Goal: Task Accomplishment & Management: Use online tool/utility

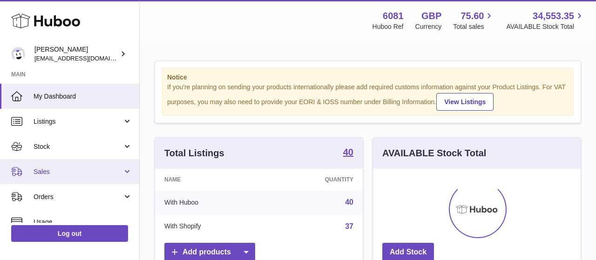
scroll to position [145, 208]
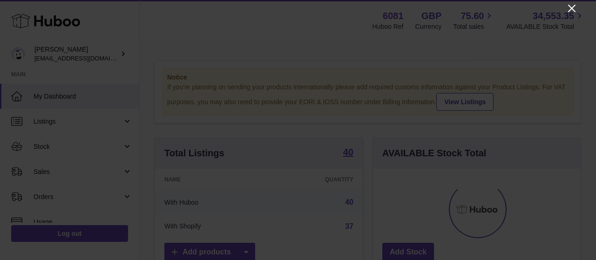
click at [573, 7] on icon "Close" at bounding box center [571, 8] width 7 height 7
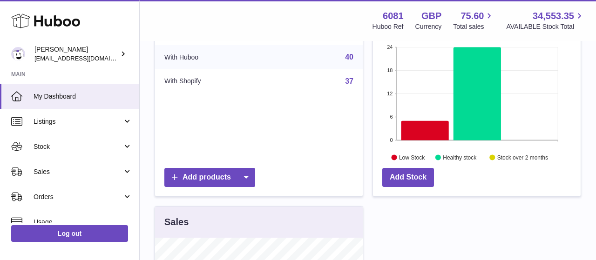
scroll to position [97, 0]
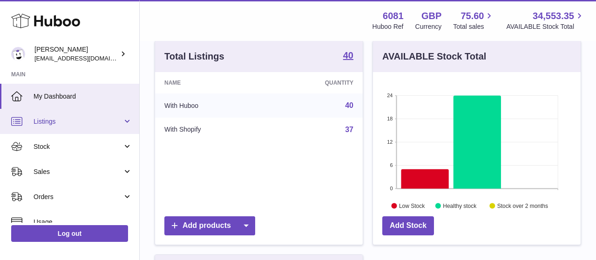
click at [57, 122] on span "Listings" at bounding box center [78, 121] width 89 height 9
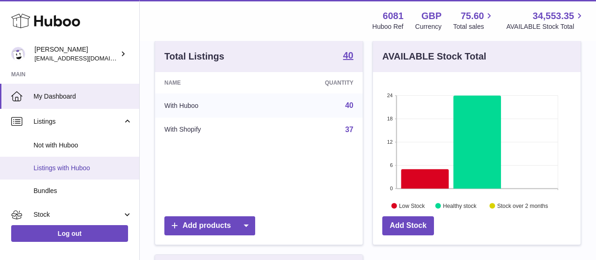
click at [70, 163] on link "Listings with Huboo" at bounding box center [69, 168] width 139 height 23
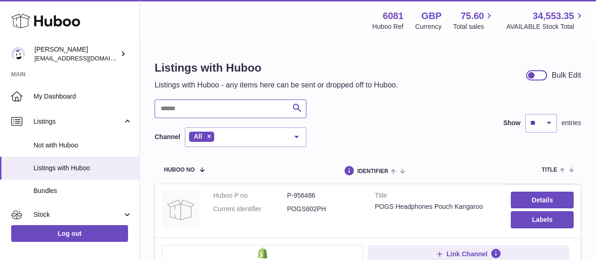
click at [205, 107] on input "text" at bounding box center [231, 109] width 152 height 19
click at [227, 106] on input "*****" at bounding box center [231, 109] width 152 height 19
click at [203, 103] on input "****" at bounding box center [231, 109] width 152 height 19
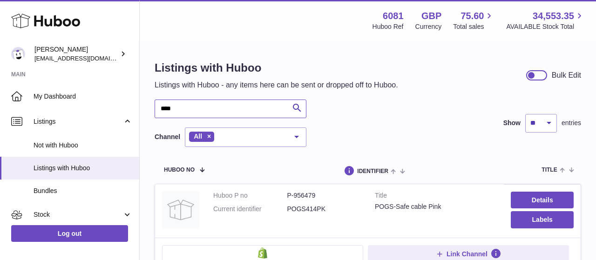
click at [203, 103] on input "****" at bounding box center [231, 109] width 152 height 19
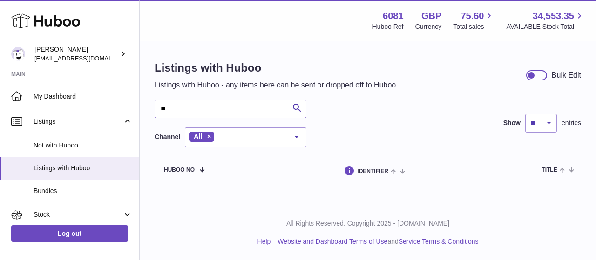
type input "*"
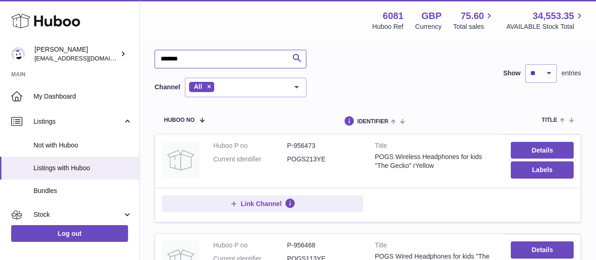
scroll to position [1, 0]
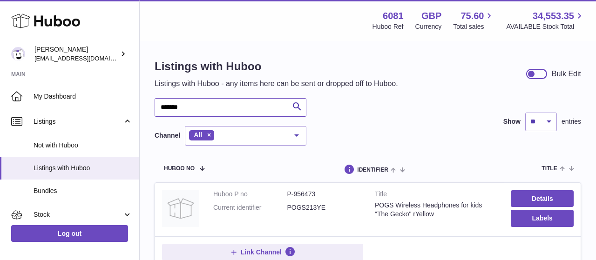
click at [208, 101] on input "*******" at bounding box center [231, 107] width 152 height 19
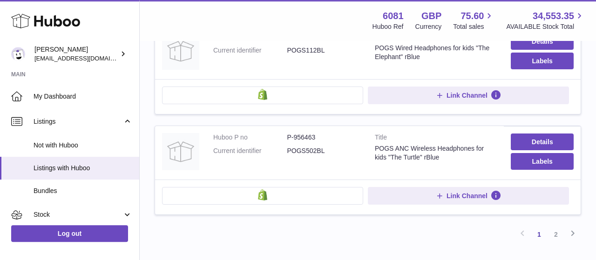
scroll to position [970, 0]
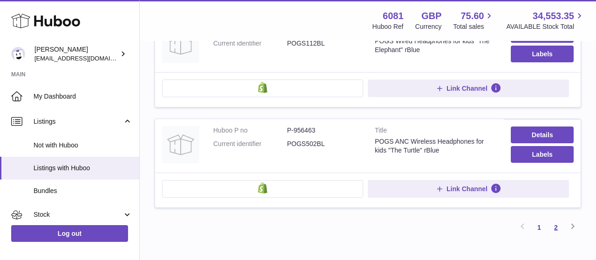
click at [559, 219] on link "2" at bounding box center [556, 227] width 17 height 17
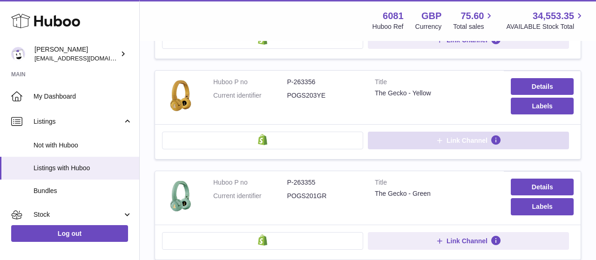
scroll to position [429, 0]
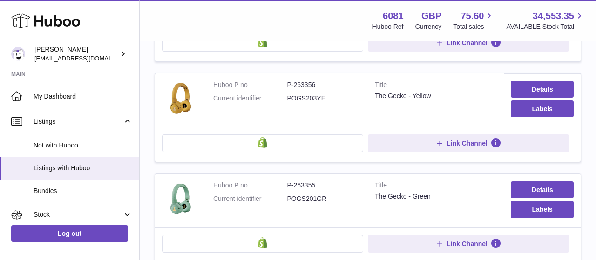
click at [309, 89] on dd "P-263356" at bounding box center [324, 85] width 74 height 9
copy dd "263356"
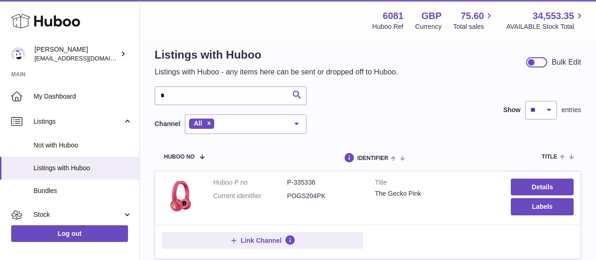
scroll to position [0, 0]
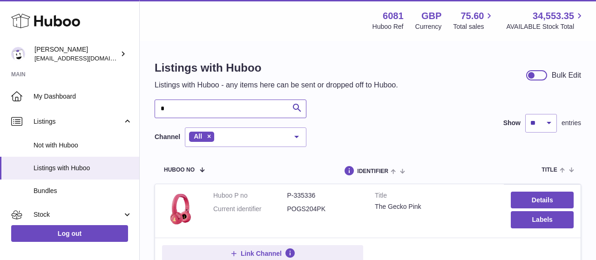
click at [262, 111] on input "*" at bounding box center [231, 109] width 152 height 19
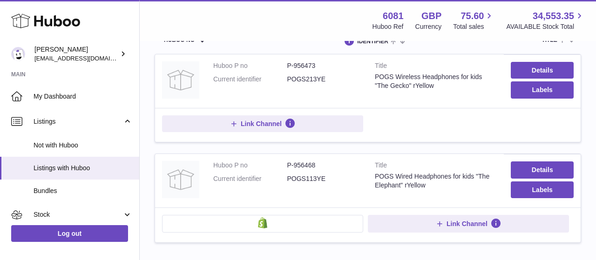
scroll to position [145, 0]
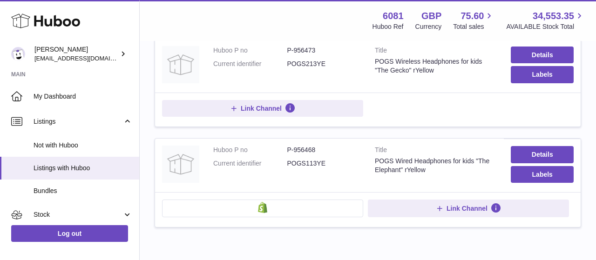
click at [316, 46] on dd "P-956473" at bounding box center [324, 50] width 74 height 9
copy dd "956473"
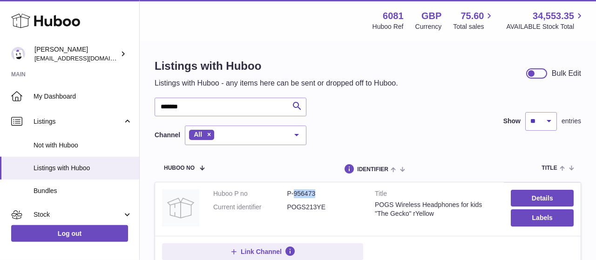
scroll to position [0, 0]
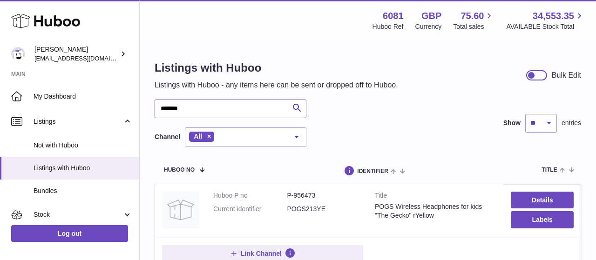
click at [201, 103] on input "*******" at bounding box center [231, 109] width 152 height 19
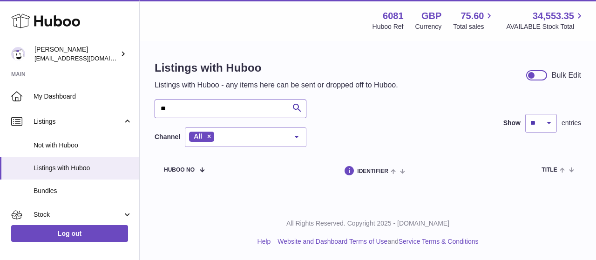
type input "*"
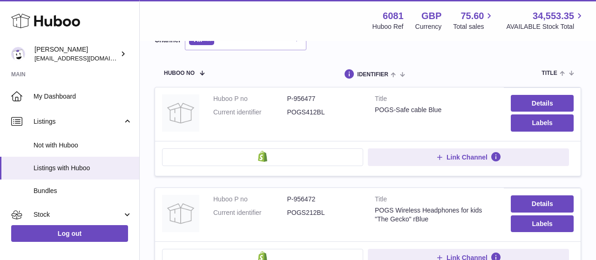
scroll to position [145, 0]
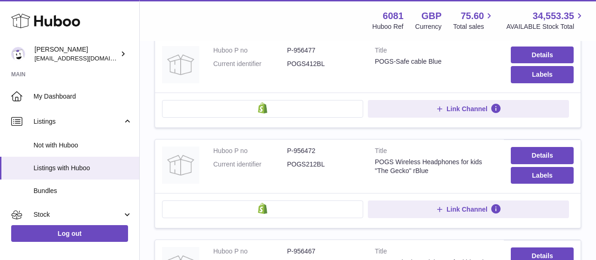
click at [314, 153] on dd "P-956472" at bounding box center [324, 151] width 74 height 9
copy dd "956472"
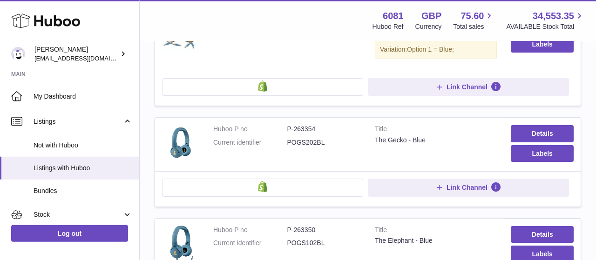
scroll to position [581, 0]
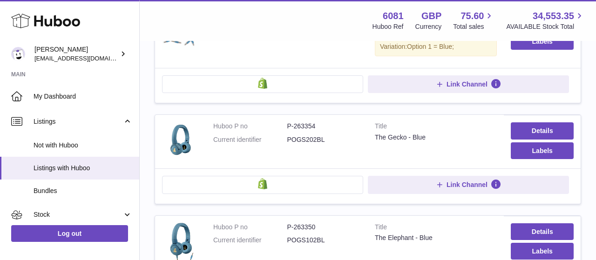
click at [307, 129] on dd "P-263354" at bounding box center [324, 126] width 74 height 9
copy dd "263354"
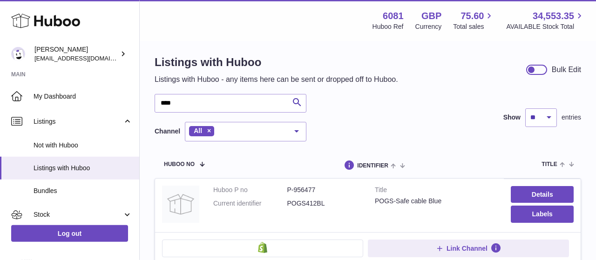
scroll to position [0, 0]
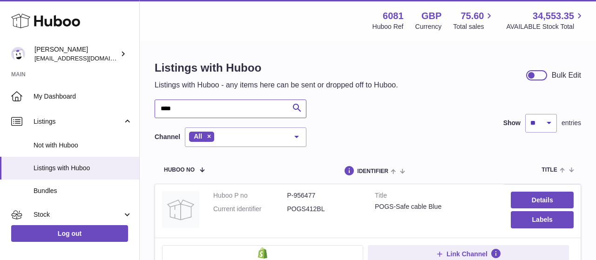
click at [222, 109] on input "****" at bounding box center [231, 109] width 152 height 19
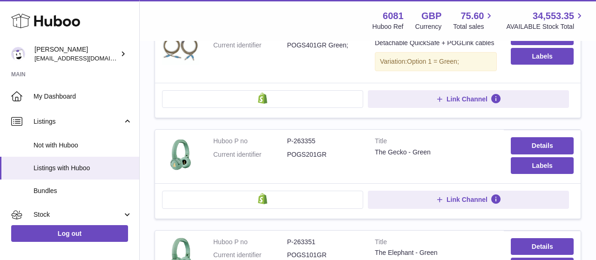
scroll to position [581, 0]
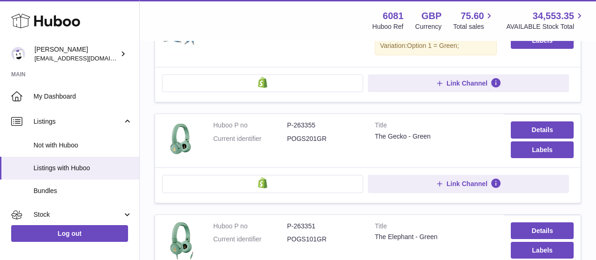
click at [307, 127] on dd "P-263355" at bounding box center [324, 125] width 74 height 9
copy dd "263355"
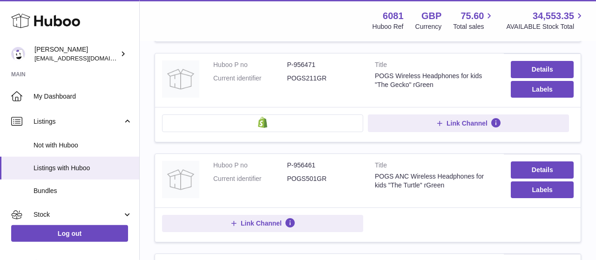
scroll to position [226, 0]
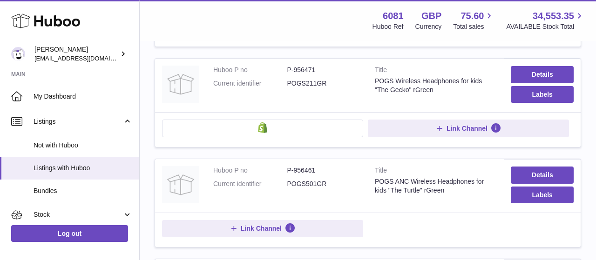
click at [304, 163] on td "Huboo P no P-956461 Current identifier POGS501GR" at bounding box center [287, 186] width 162 height 54
click at [302, 68] on dd "P-956471" at bounding box center [324, 70] width 74 height 9
copy dd "956471"
click at [310, 166] on dd "P-956461" at bounding box center [324, 170] width 74 height 9
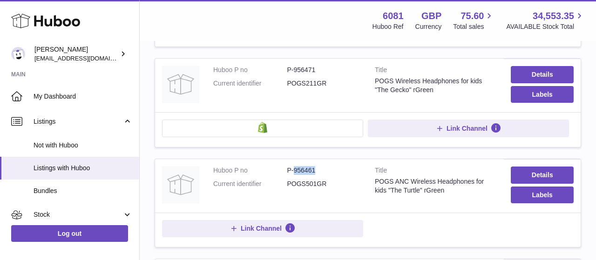
click at [310, 166] on dd "P-956461" at bounding box center [324, 170] width 74 height 9
copy dd "956461"
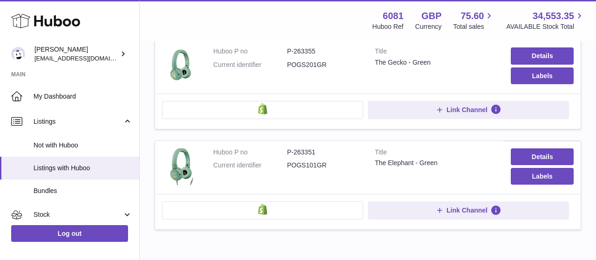
scroll to position [662, 0]
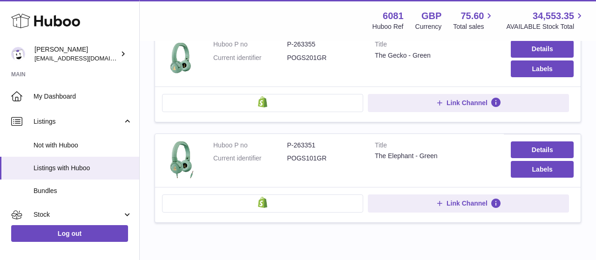
click at [314, 54] on dl "Huboo P no P-263355 Current identifier POGS201GR" at bounding box center [287, 53] width 148 height 27
copy dd "263355"
click at [306, 143] on dd "P-263351" at bounding box center [324, 145] width 74 height 9
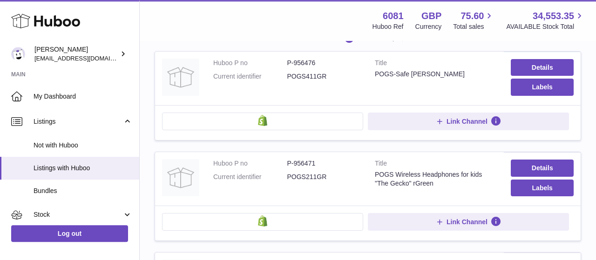
scroll to position [145, 0]
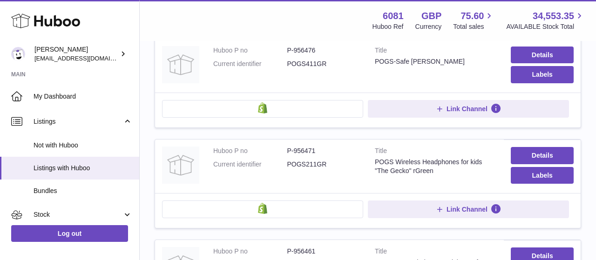
click at [310, 150] on dd "P-956471" at bounding box center [324, 151] width 74 height 9
copy dd "956471"
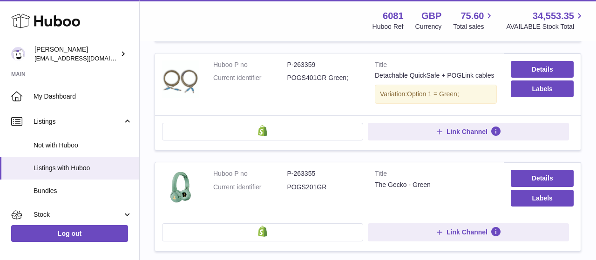
scroll to position [581, 0]
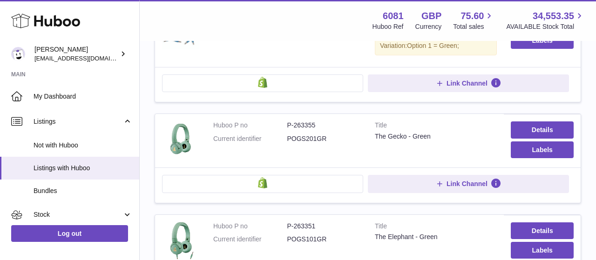
click at [307, 130] on dd "P-263355" at bounding box center [324, 125] width 74 height 9
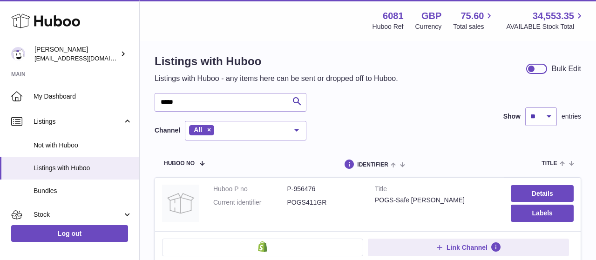
scroll to position [0, 0]
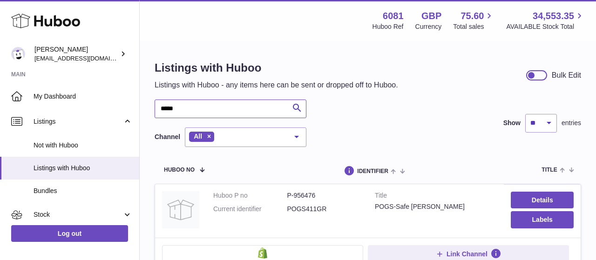
click at [204, 109] on input "*****" at bounding box center [231, 109] width 152 height 19
type input "*"
type input "*****"
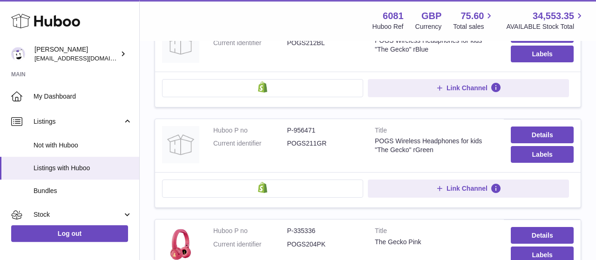
scroll to position [484, 0]
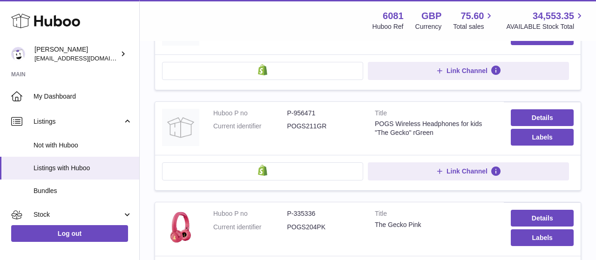
click at [300, 109] on dd "P-956471" at bounding box center [324, 113] width 74 height 9
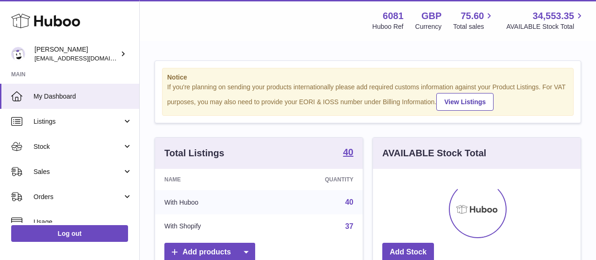
scroll to position [145, 208]
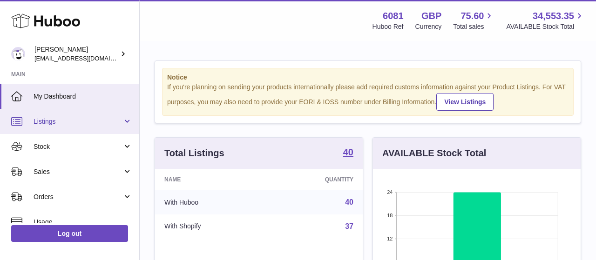
click at [39, 123] on span "Listings" at bounding box center [78, 121] width 89 height 9
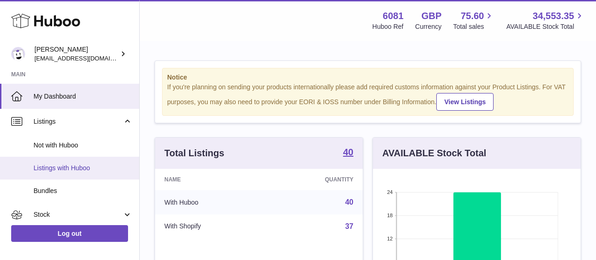
click at [57, 170] on span "Listings with Huboo" at bounding box center [83, 168] width 99 height 9
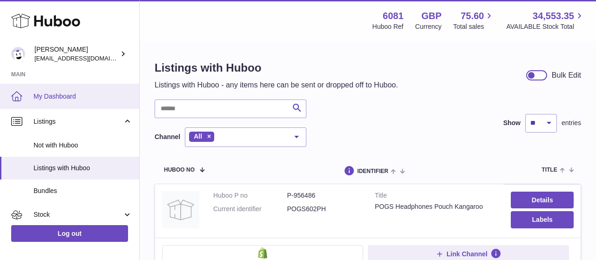
click at [63, 89] on link "My Dashboard" at bounding box center [69, 96] width 139 height 25
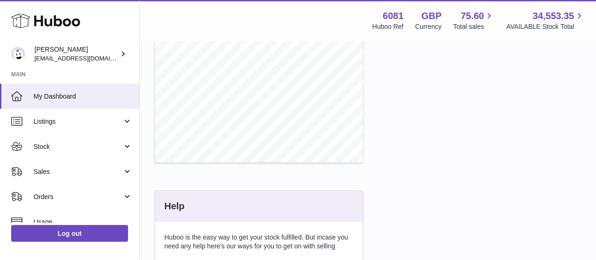
scroll to position [303, 0]
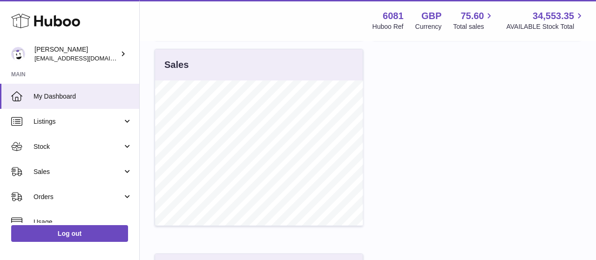
click at [188, 71] on h3 "Sales" at bounding box center [176, 65] width 24 height 13
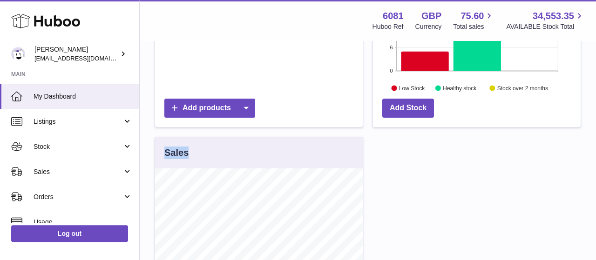
scroll to position [242, 0]
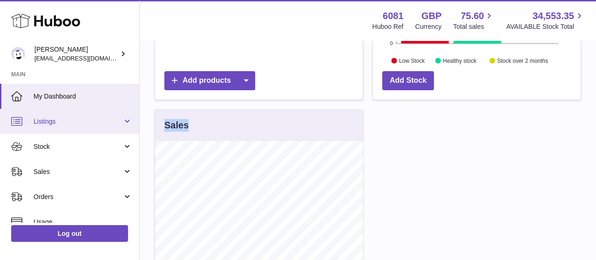
click at [73, 125] on span "Listings" at bounding box center [78, 121] width 89 height 9
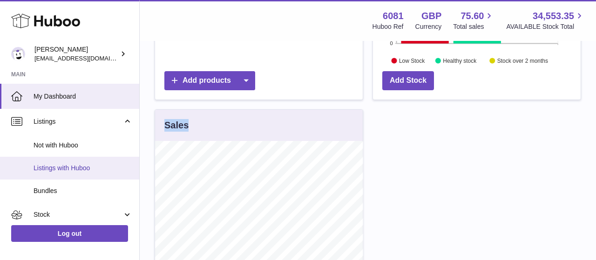
click at [75, 169] on span "Listings with Huboo" at bounding box center [83, 168] width 99 height 9
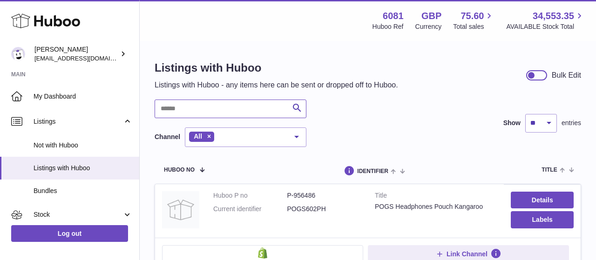
click at [237, 101] on input "text" at bounding box center [231, 109] width 152 height 19
type input "*****"
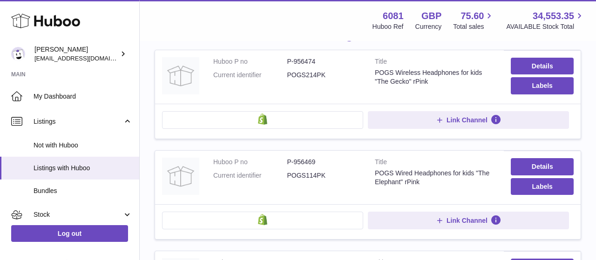
scroll to position [97, 0]
